Goal: Information Seeking & Learning: Learn about a topic

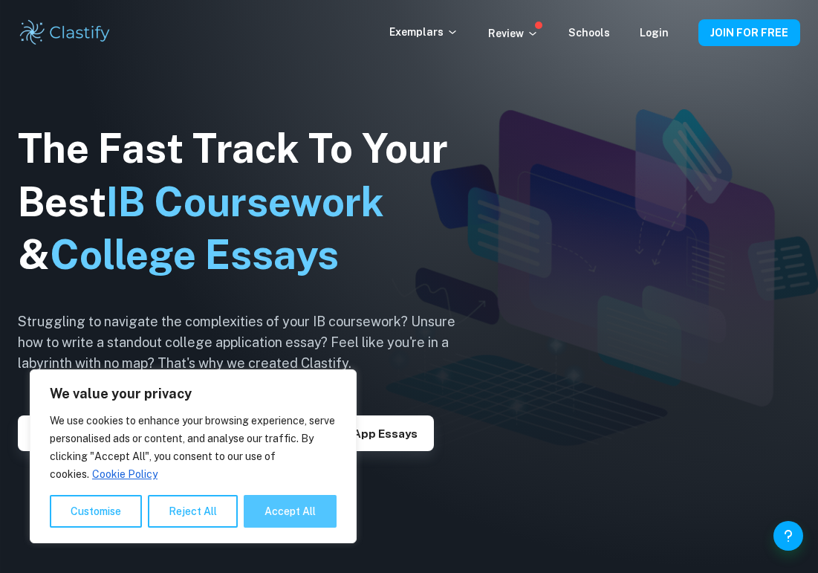
click at [267, 507] on button "Accept All" at bounding box center [290, 511] width 93 height 33
checkbox input "true"
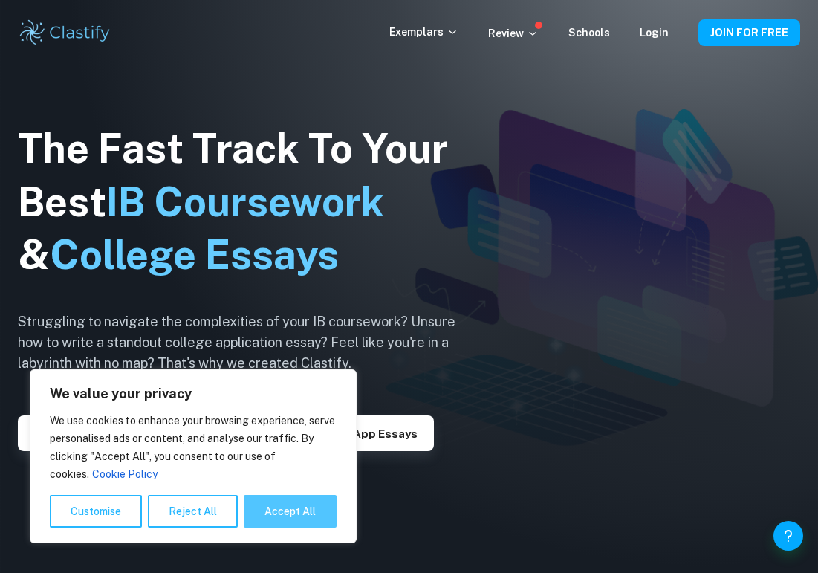
checkbox input "true"
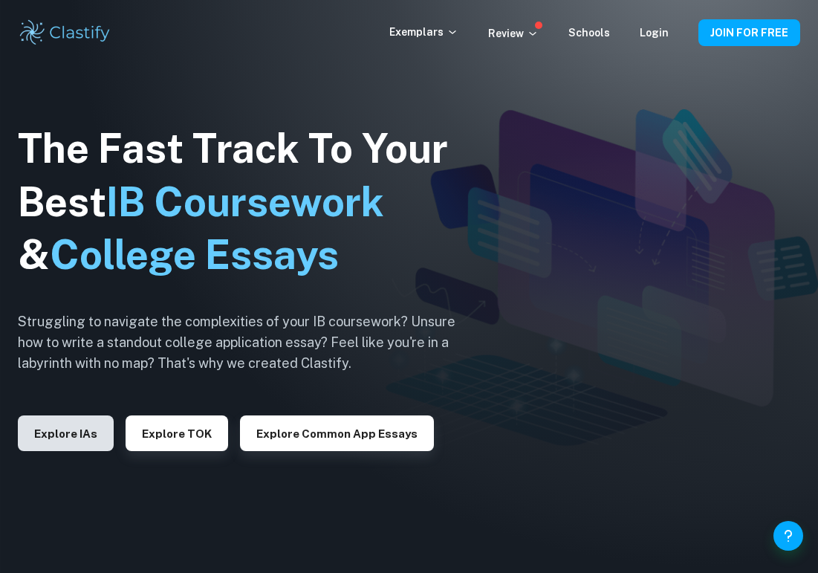
click at [79, 430] on button "Explore IAs" at bounding box center [66, 434] width 96 height 36
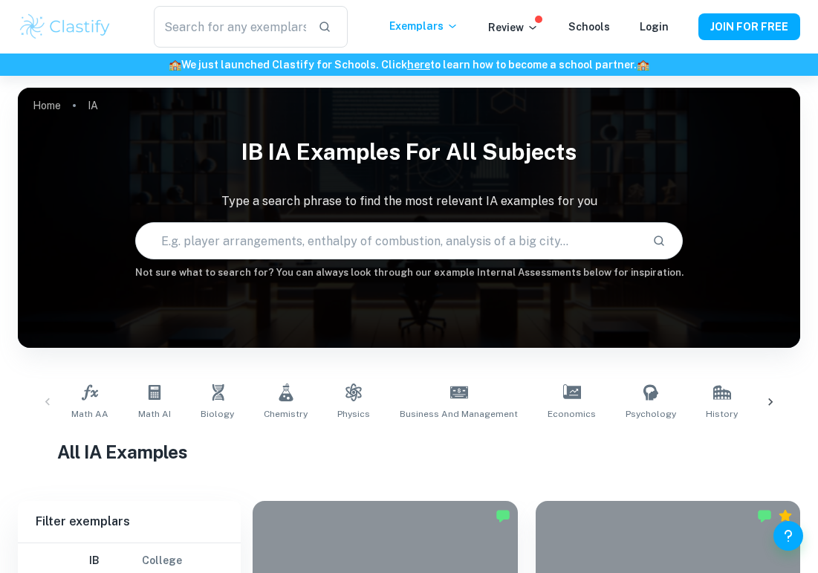
click at [234, 241] on input "text" at bounding box center [388, 241] width 505 height 42
type input "HL essay frankenstein"
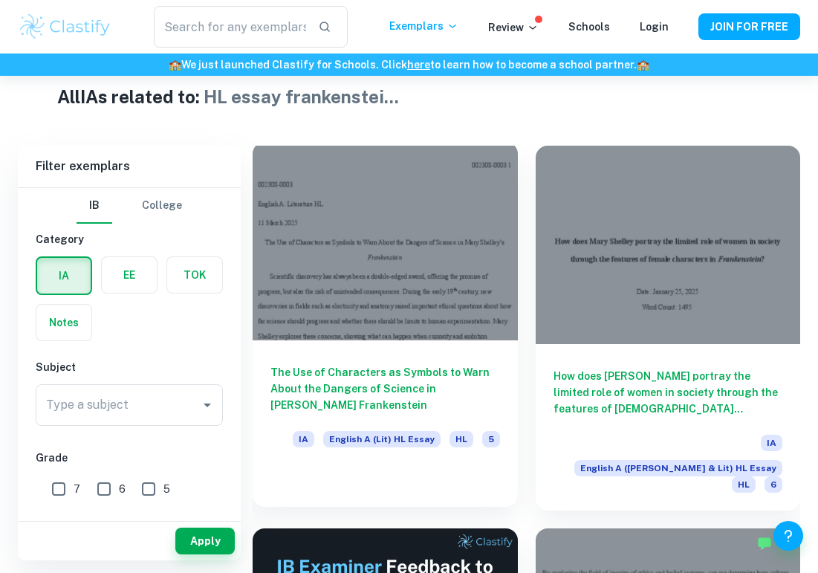
scroll to position [346, 0]
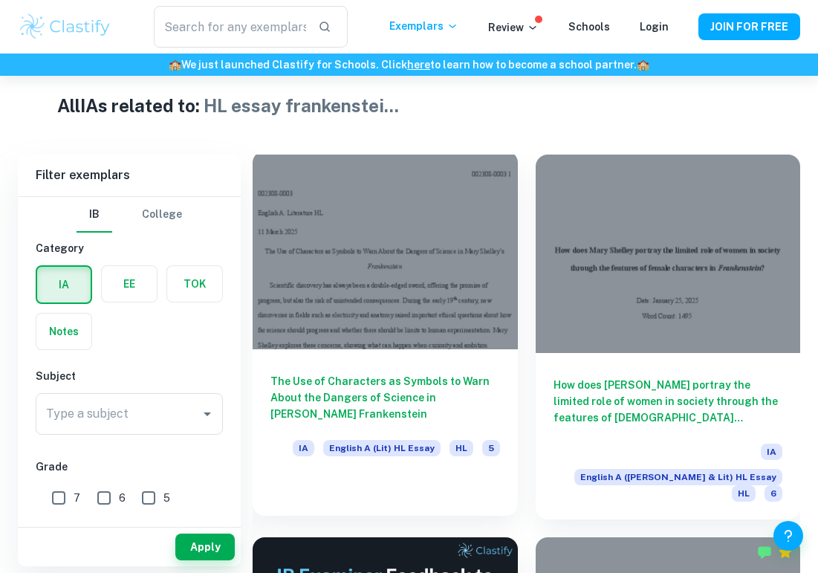
click at [430, 279] on div at bounding box center [385, 250] width 265 height 198
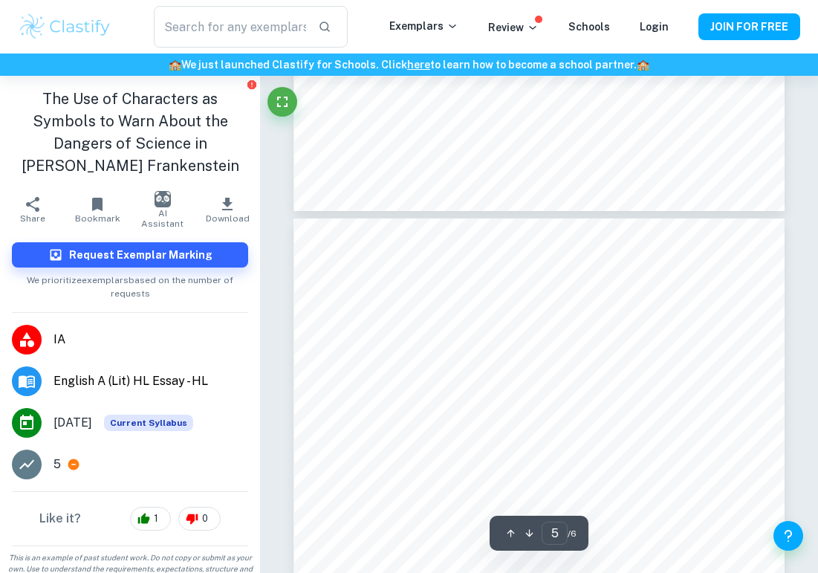
scroll to position [2712, 0]
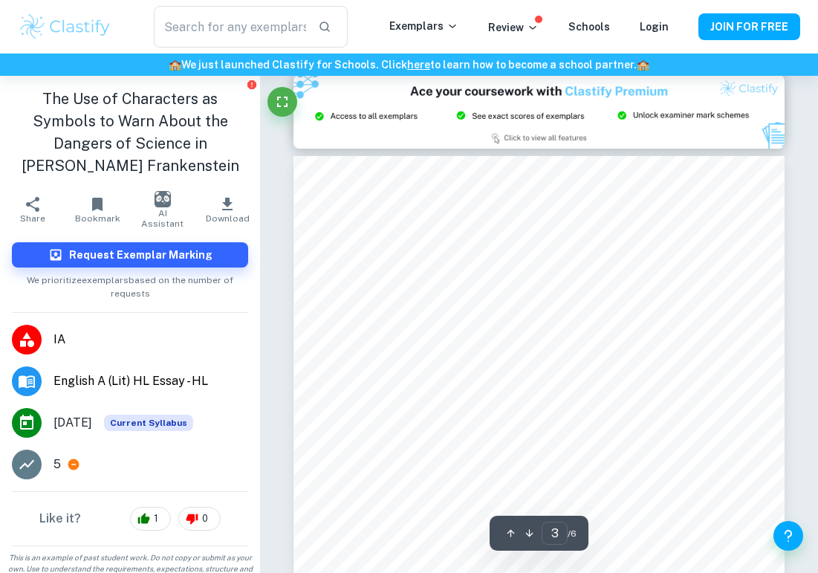
type input "2"
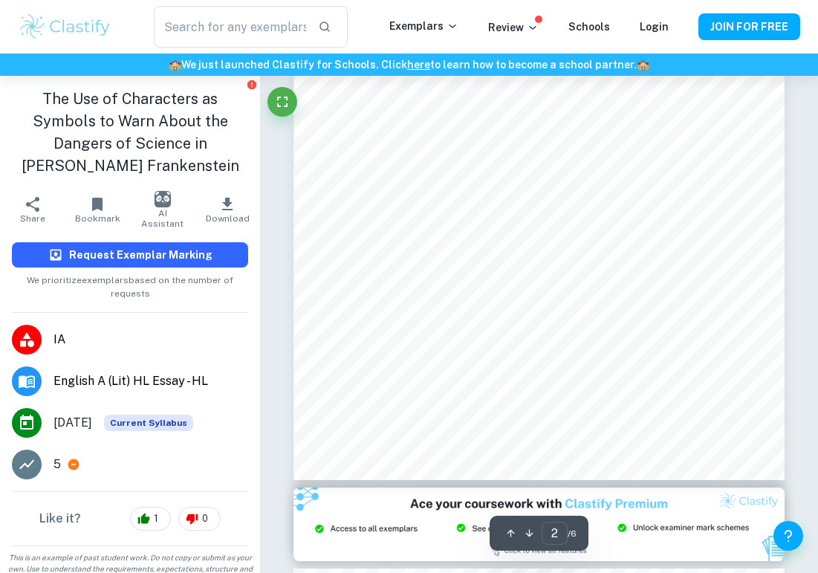
click at [132, 242] on button "Request Exemplar Marking" at bounding box center [130, 254] width 236 height 25
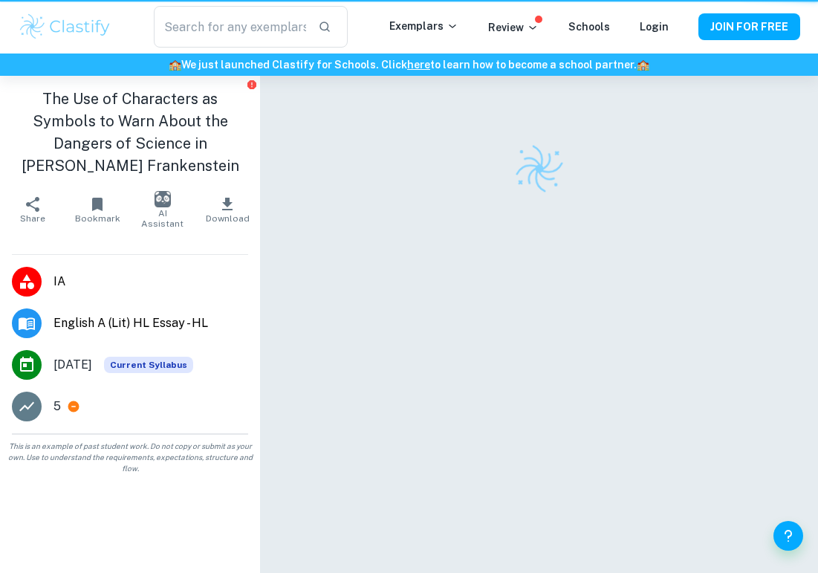
scroll to position [76, 0]
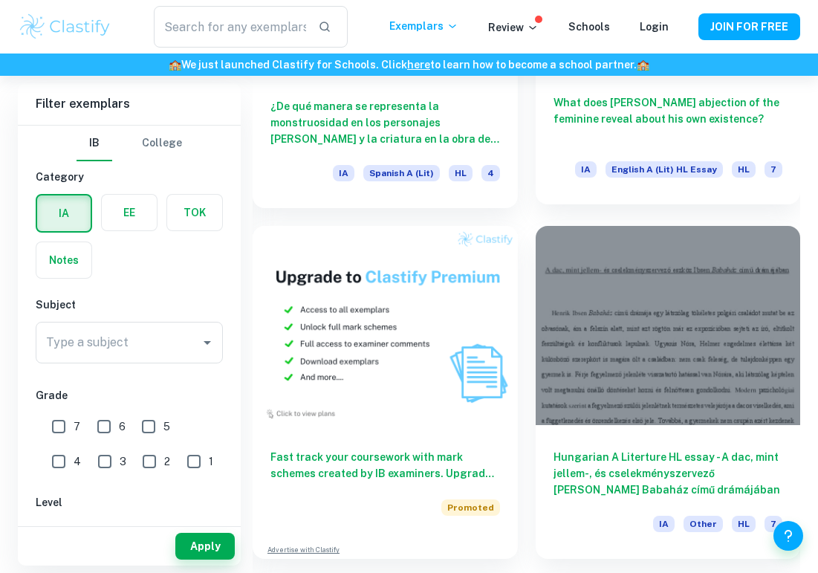
scroll to position [1322, 0]
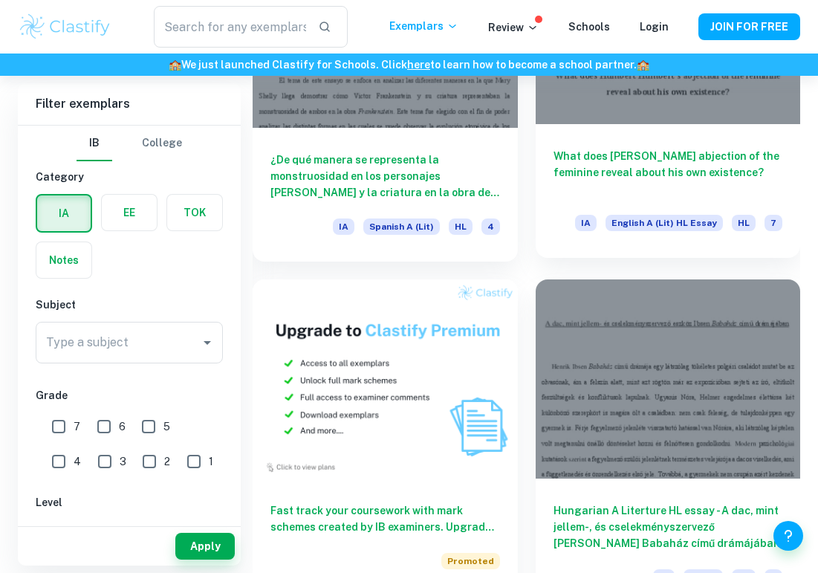
click at [638, 148] on h6 "What does [PERSON_NAME] abjection of the feminine reveal about his own existenc…" at bounding box center [669, 172] width 230 height 49
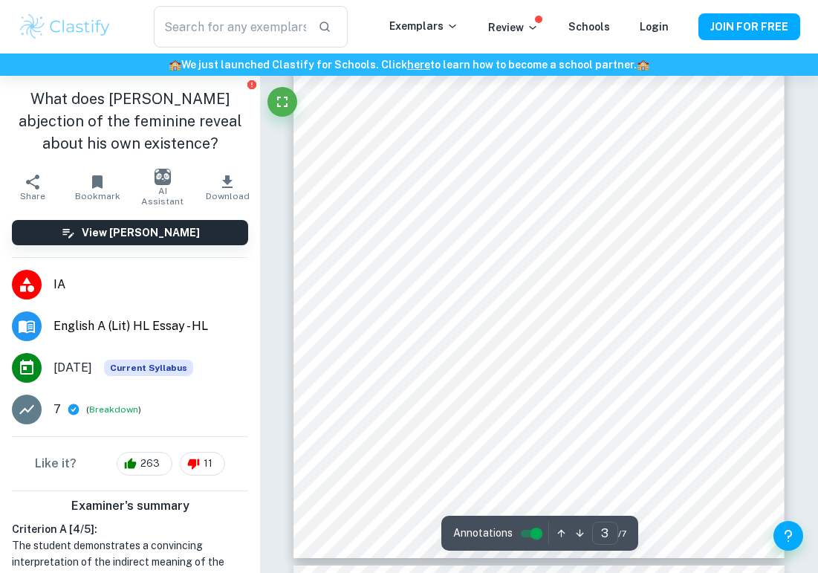
scroll to position [1614, 0]
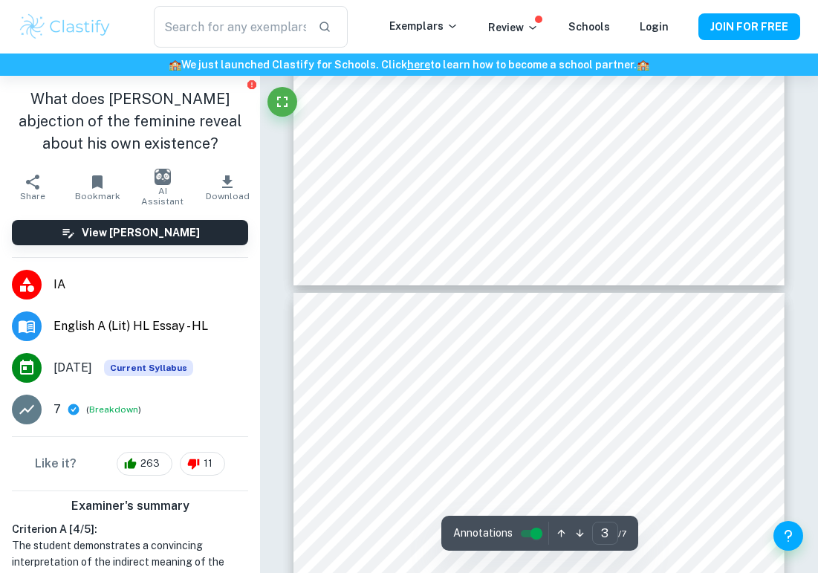
type input "4"
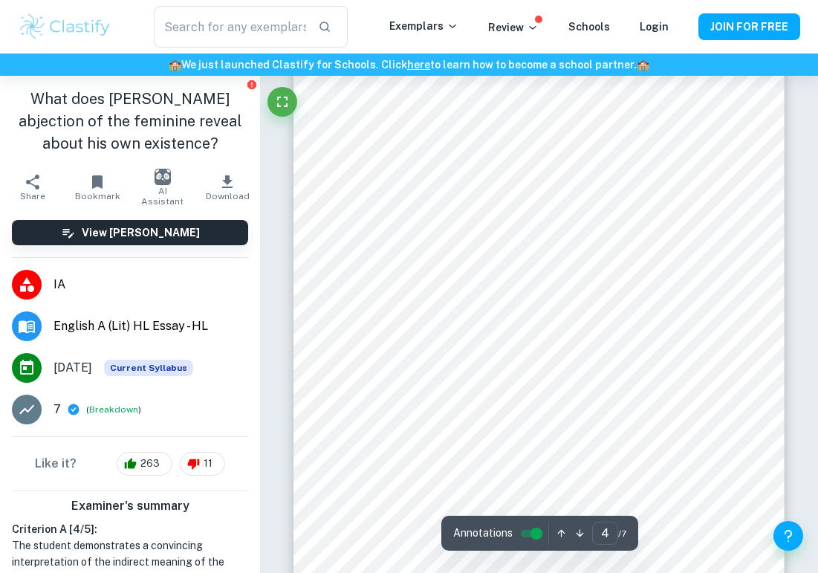
scroll to position [2254, 0]
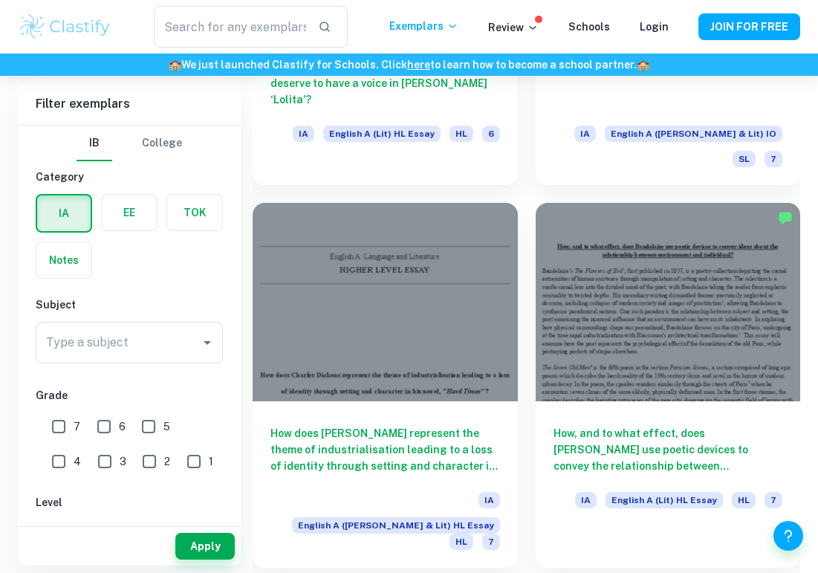
scroll to position [2864, 0]
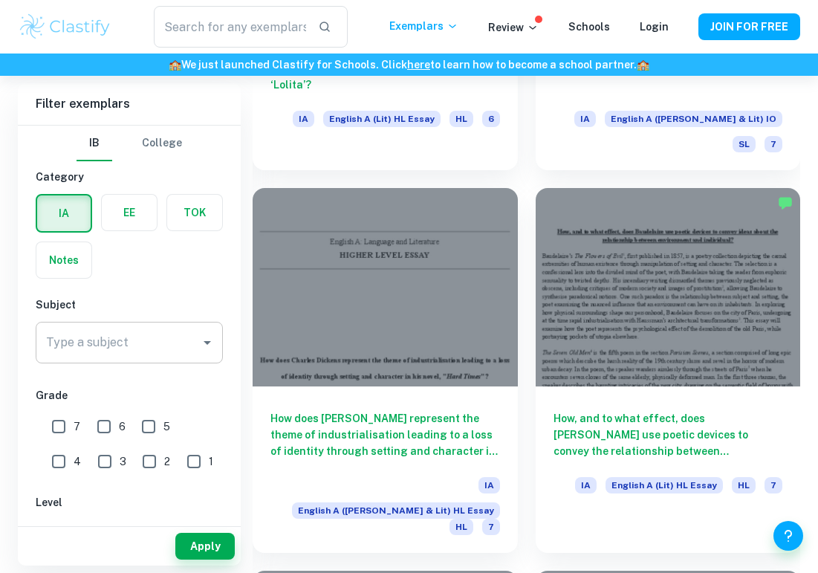
click at [120, 325] on div "Type a subject" at bounding box center [129, 343] width 187 height 42
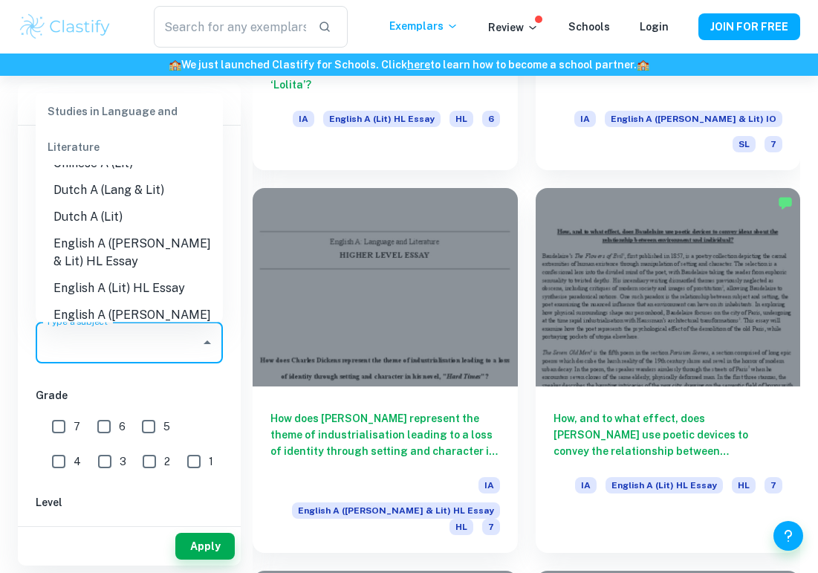
scroll to position [100, 0]
click at [140, 283] on li "English A (Lit) HL Essay" at bounding box center [129, 289] width 187 height 27
type input "English A (Lit) HL Essay"
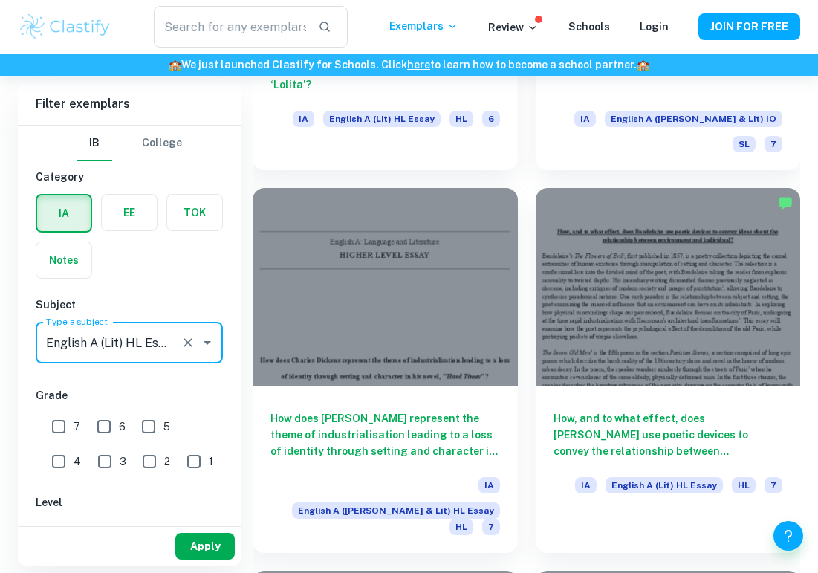
click at [197, 540] on button "Apply" at bounding box center [204, 546] width 59 height 27
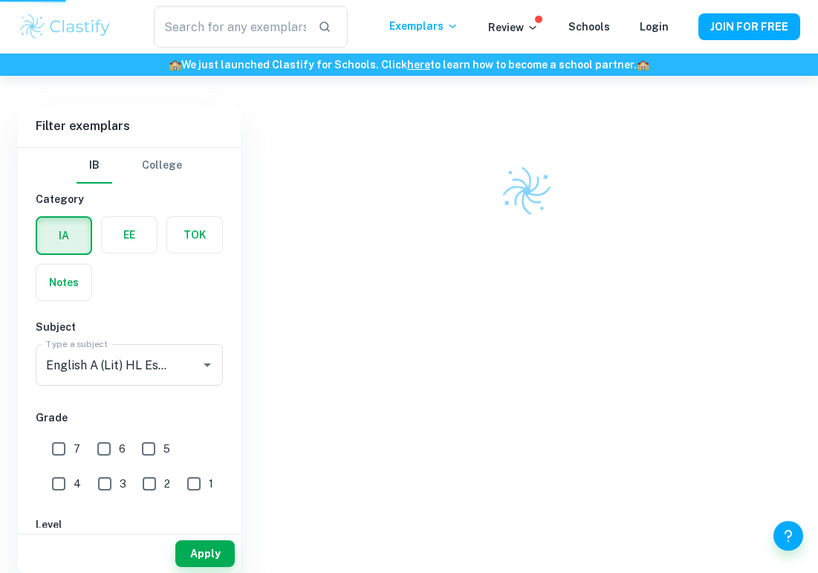
scroll to position [388, 0]
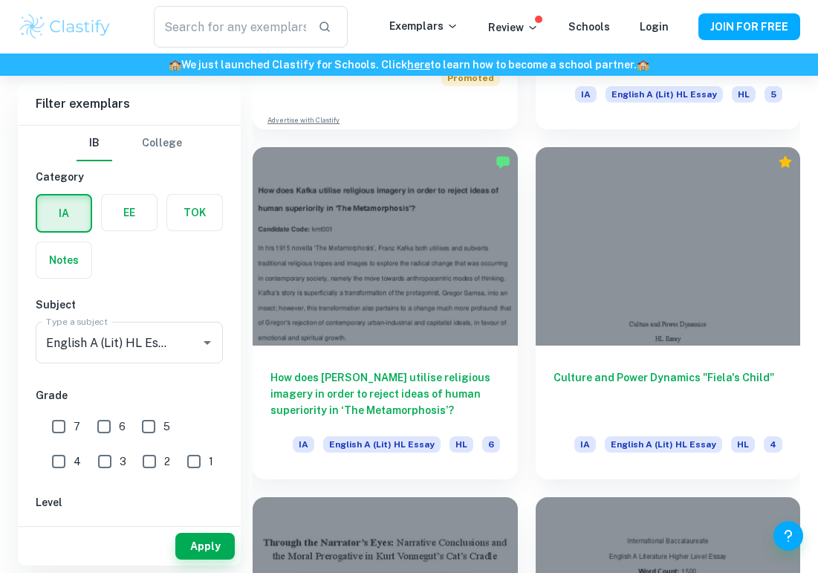
scroll to position [1759, 0]
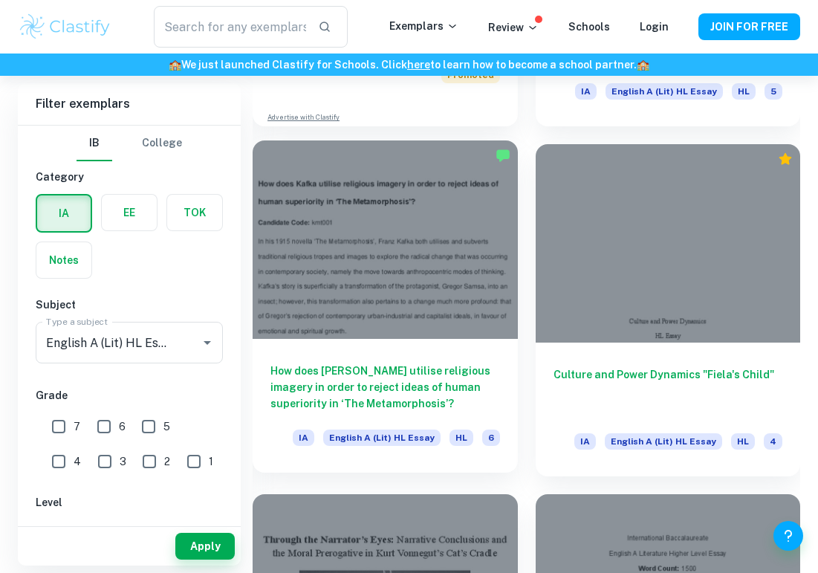
click at [426, 254] on div at bounding box center [385, 239] width 265 height 198
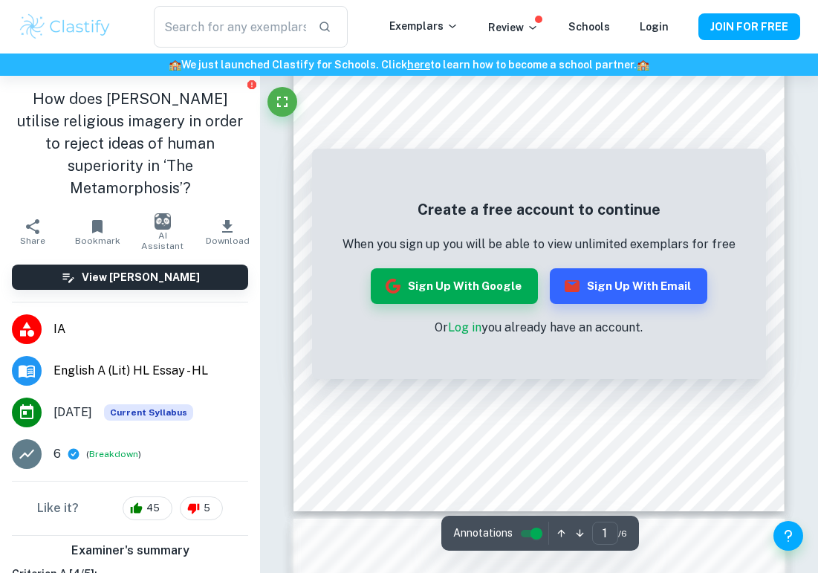
scroll to position [213, 0]
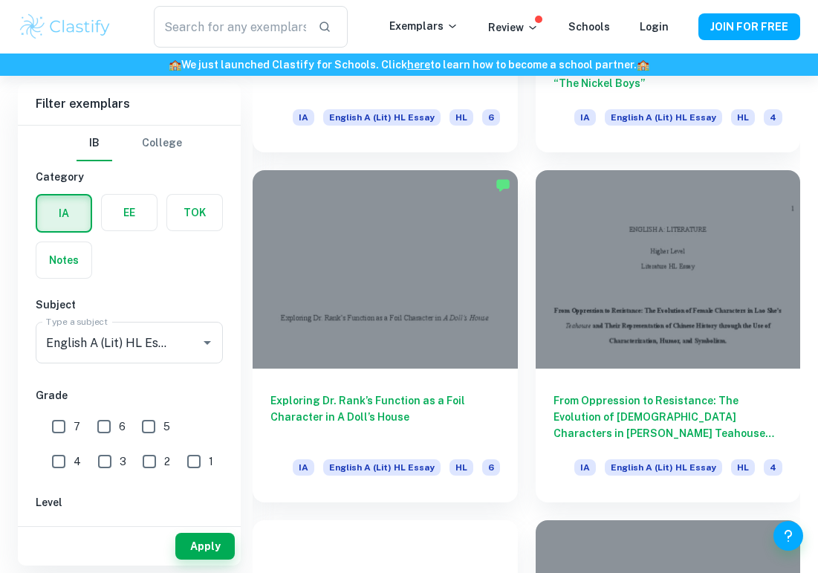
scroll to position [5958, 0]
